Goal: Entertainment & Leisure: Consume media (video, audio)

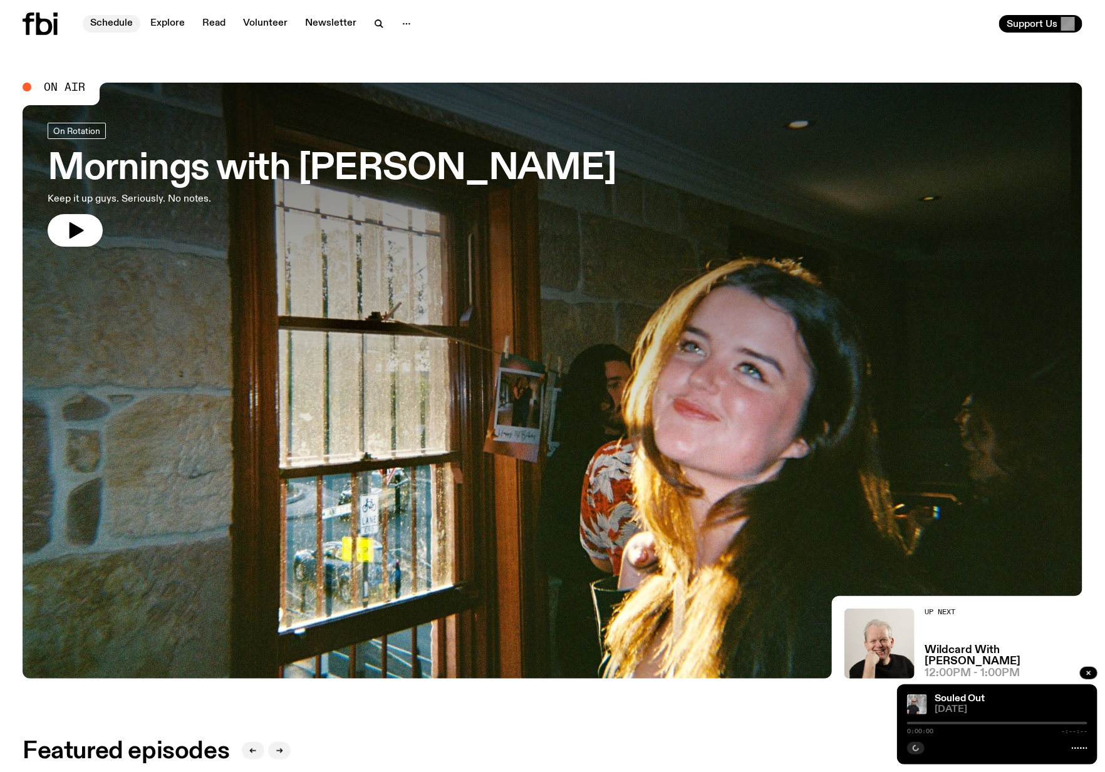
click at [113, 27] on link "Schedule" at bounding box center [112, 24] width 58 height 18
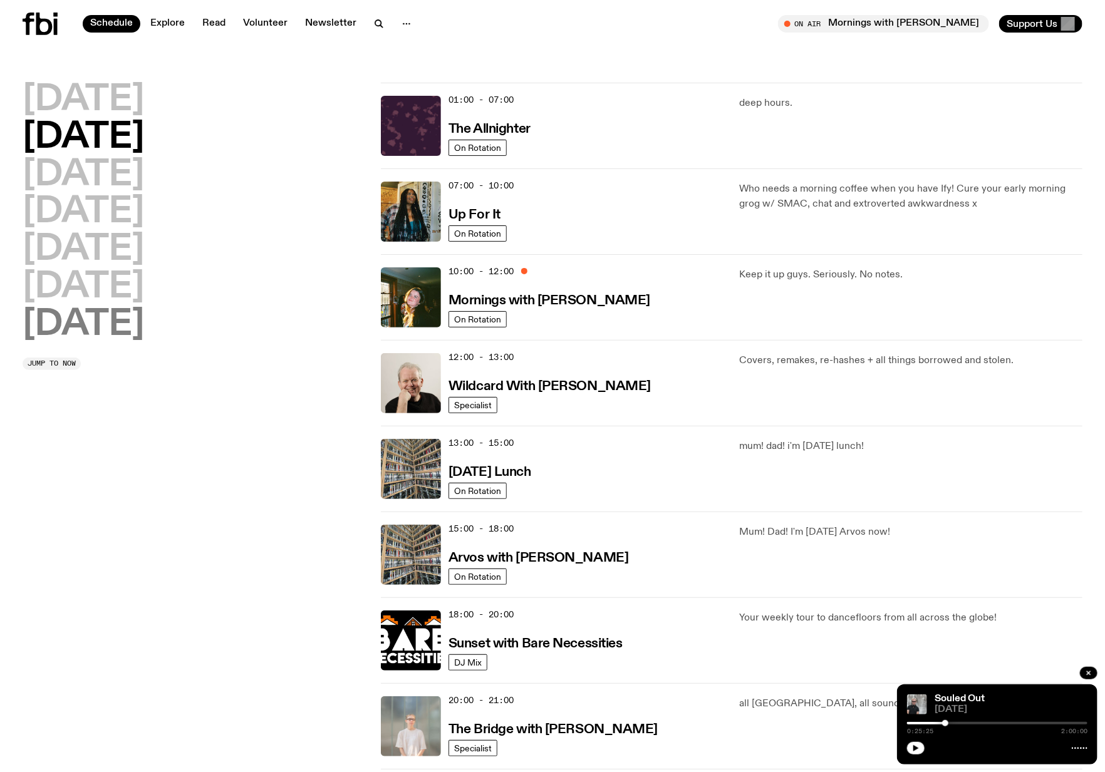
click at [62, 314] on h2 "[DATE]" at bounding box center [84, 325] width 122 height 35
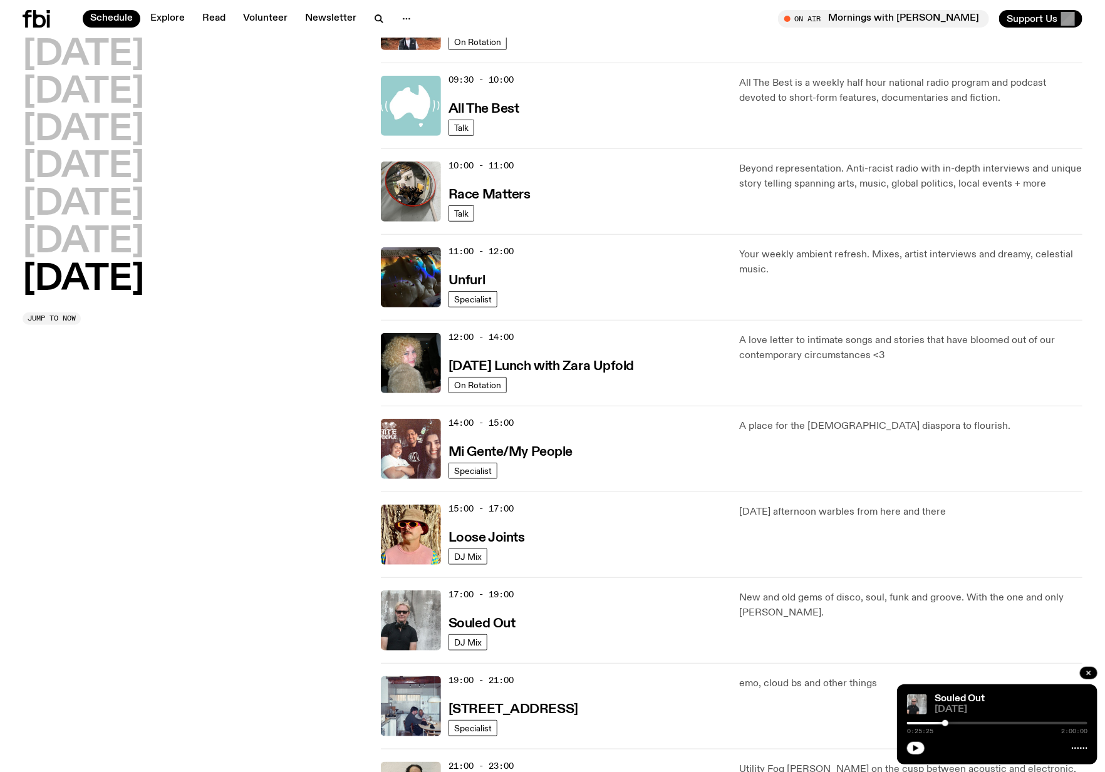
scroll to position [269, 0]
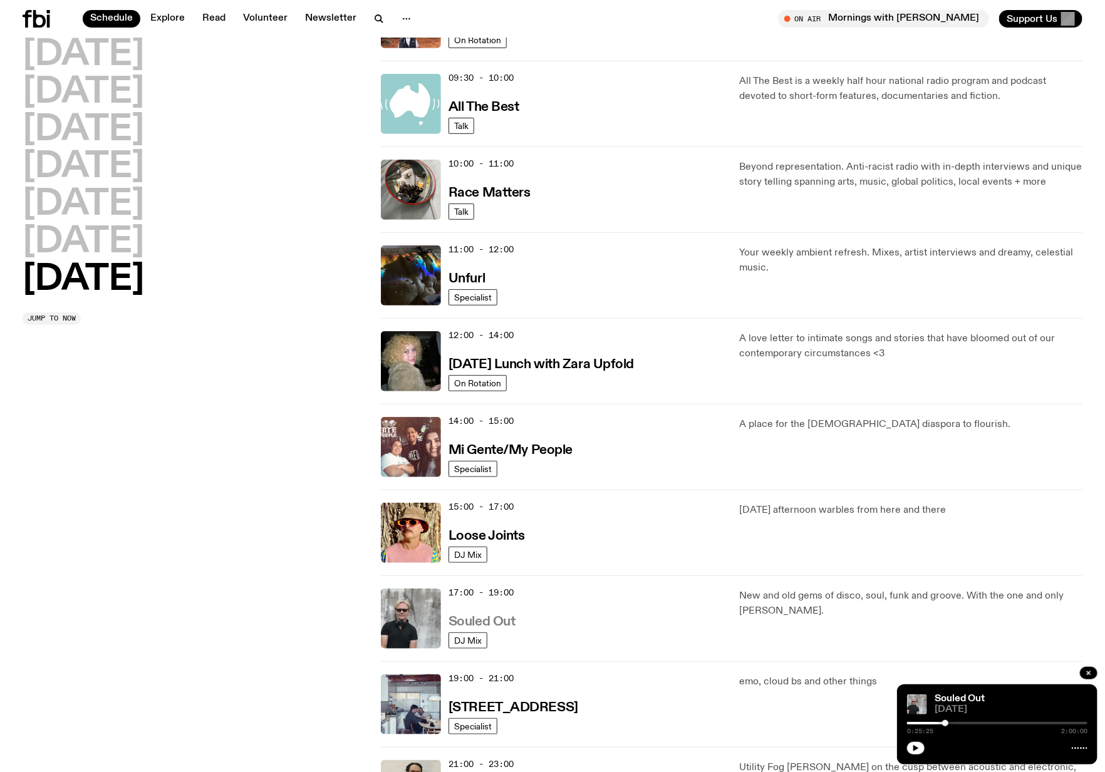
click at [472, 617] on h3 "Souled Out" at bounding box center [482, 622] width 67 height 13
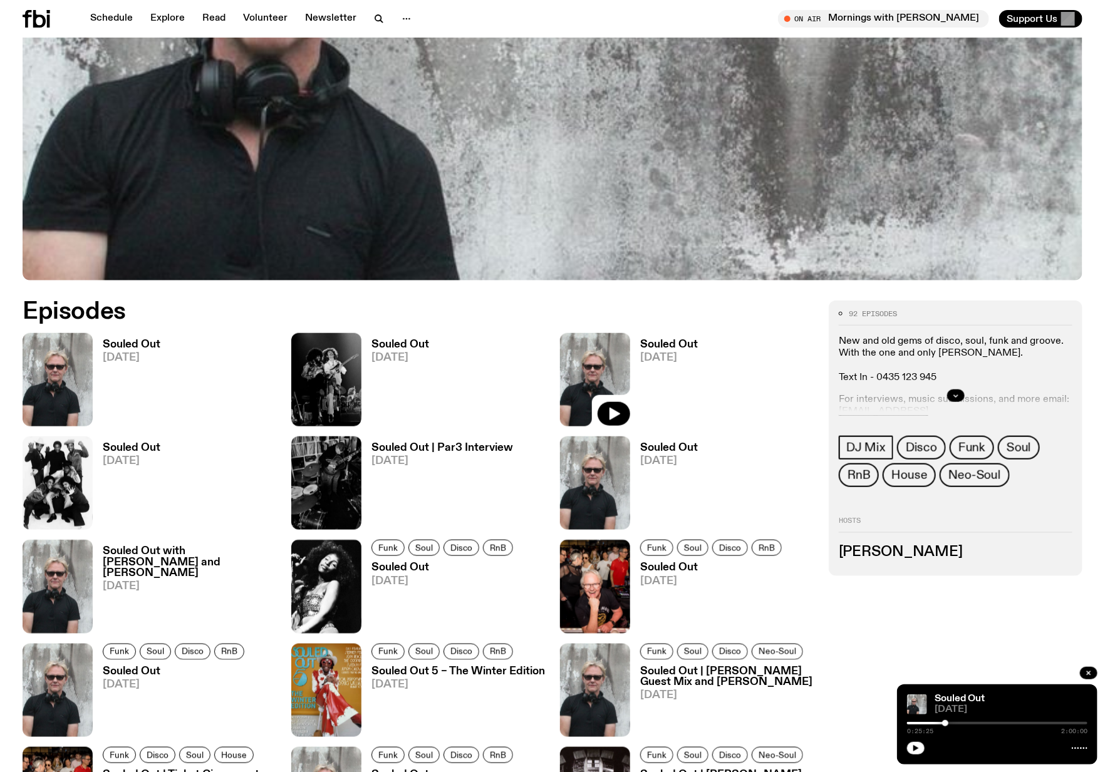
scroll to position [542, 0]
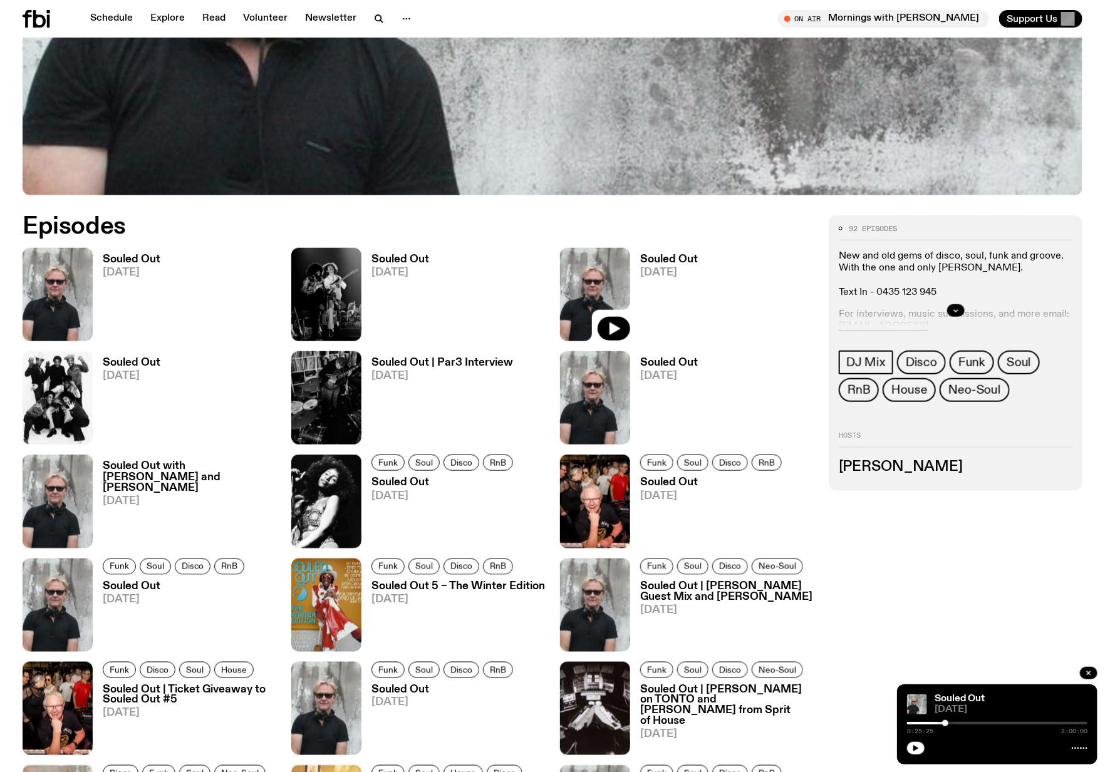
click at [119, 273] on span "[DATE]" at bounding box center [132, 272] width 58 height 11
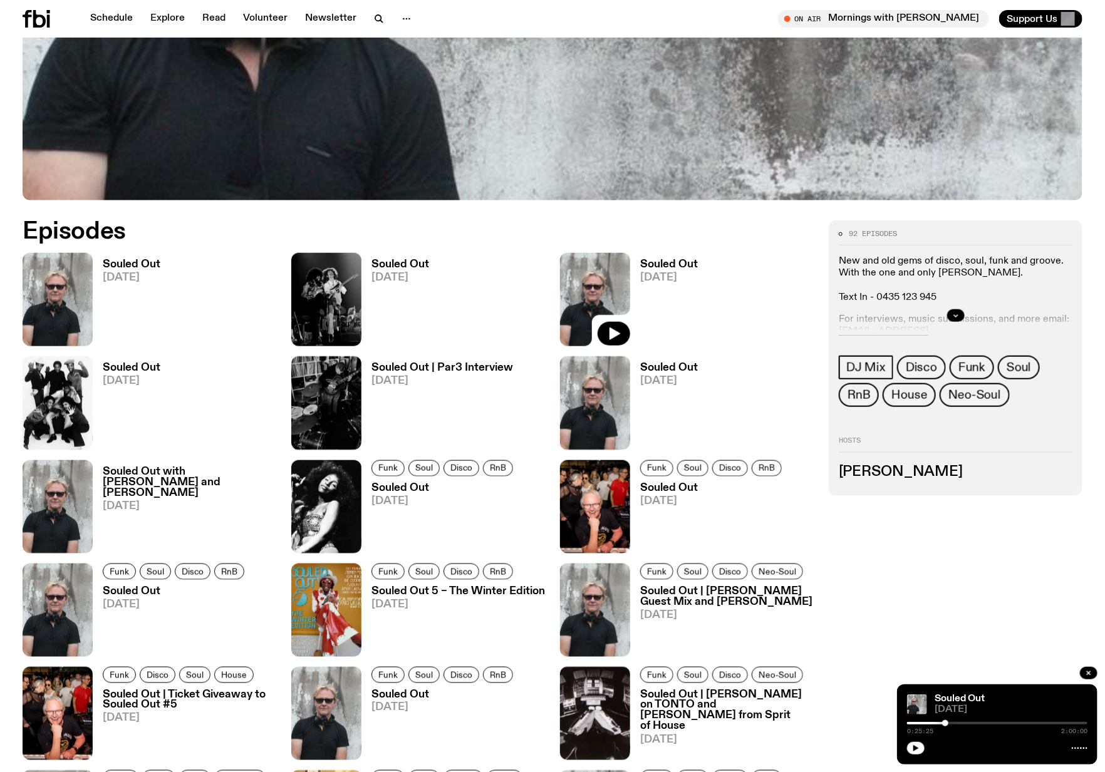
scroll to position [532, 0]
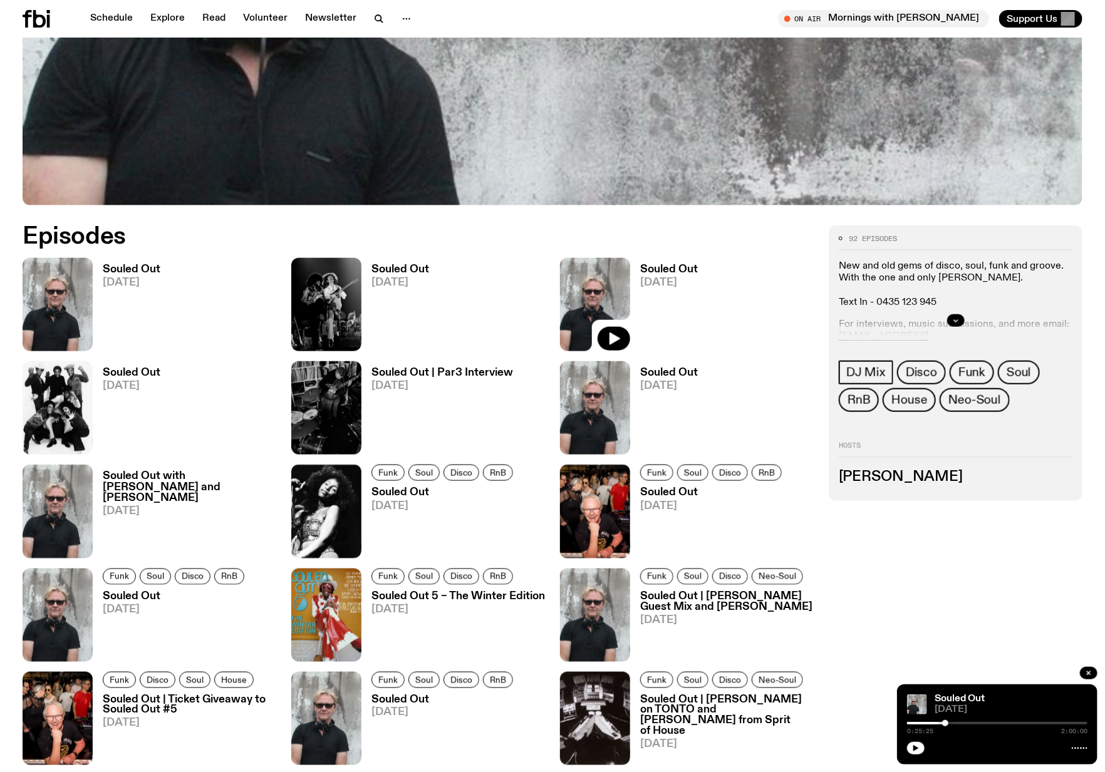
click at [408, 279] on span "[DATE]" at bounding box center [400, 282] width 58 height 11
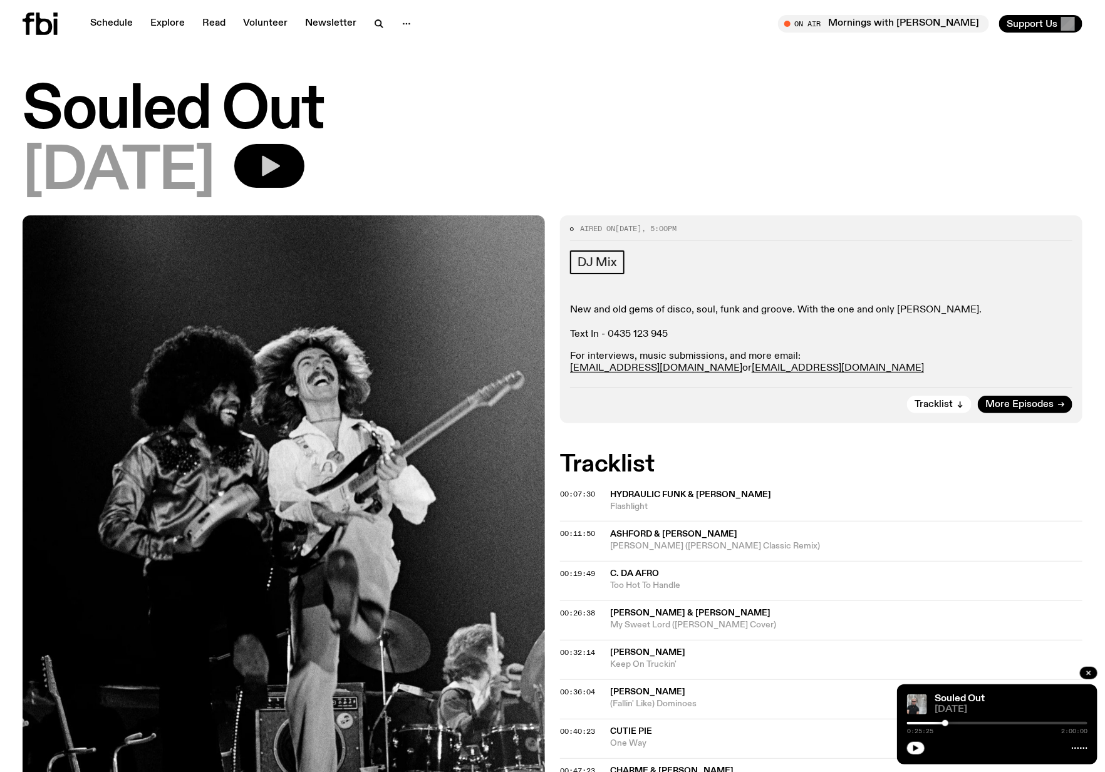
click at [296, 175] on button "button" at bounding box center [269, 166] width 70 height 44
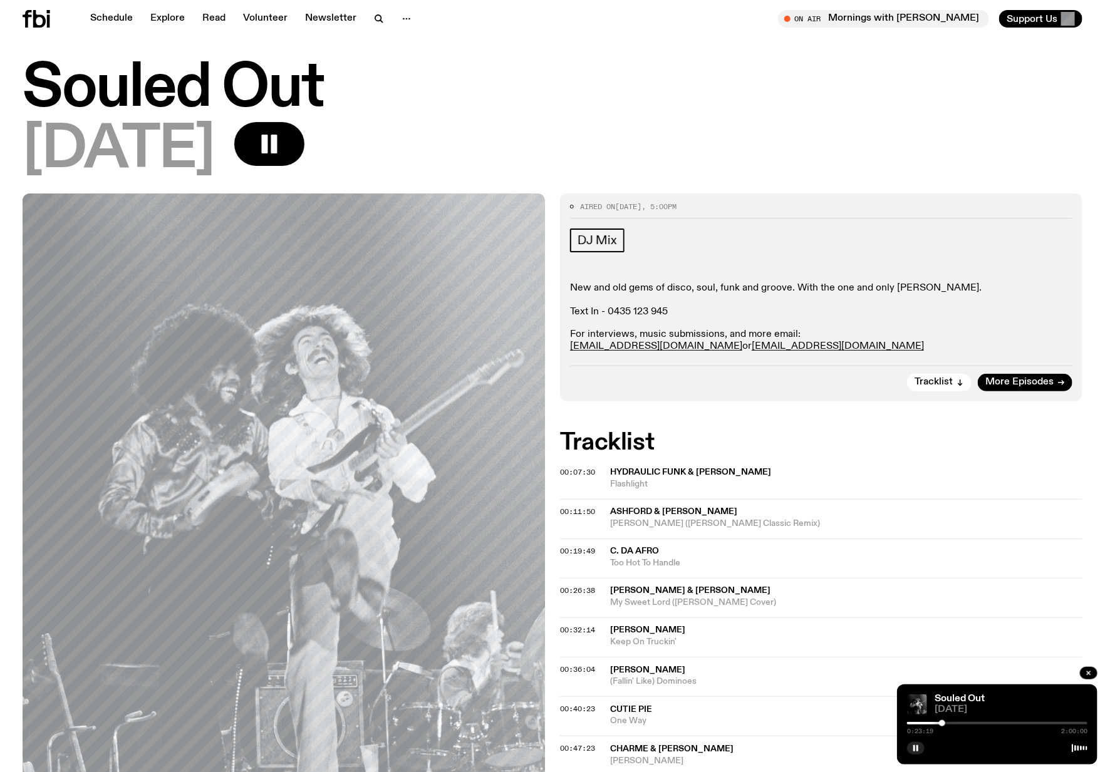
scroll to position [83, 0]
